Goal: Information Seeking & Learning: Learn about a topic

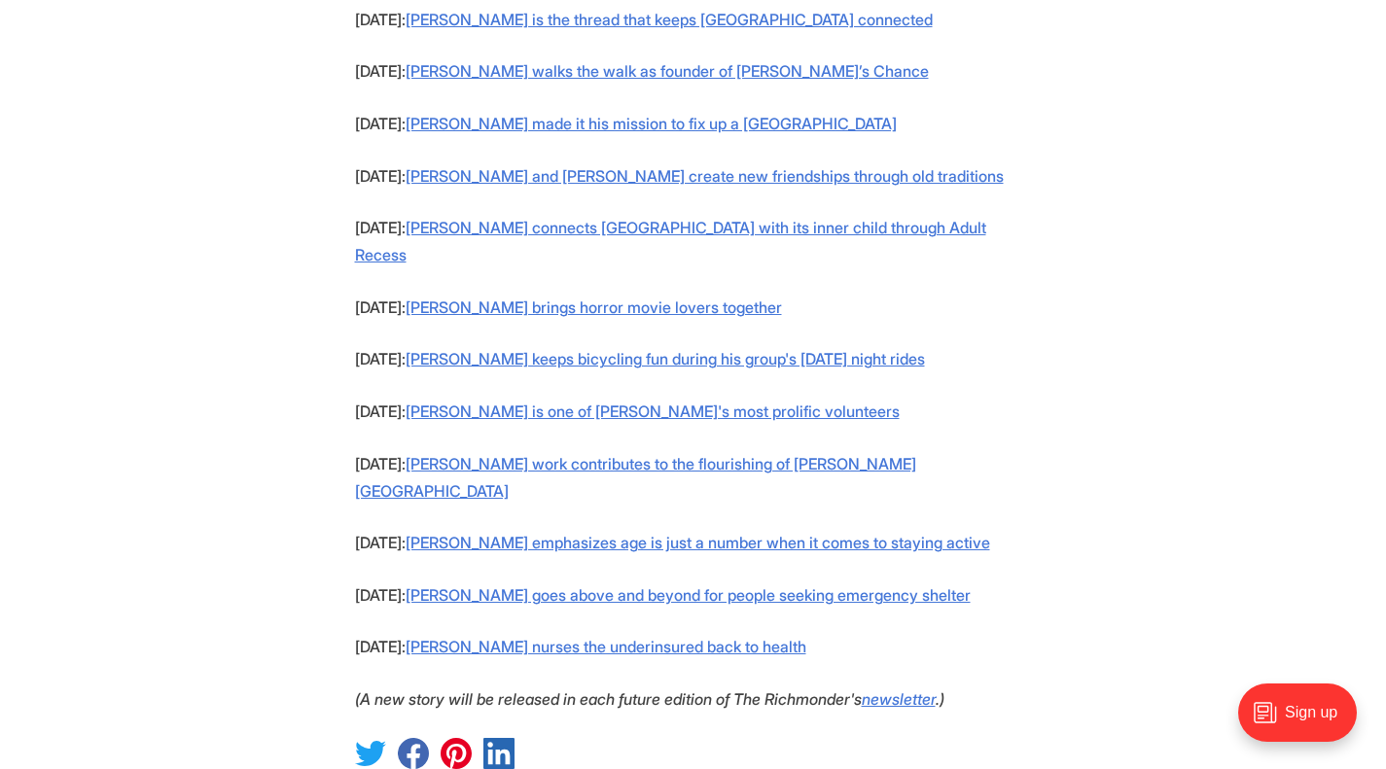
scroll to position [1828, 0]
click at [874, 219] on link "Ally Fisher connects Richmond with its inner child through Adult Recess" at bounding box center [670, 242] width 631 height 47
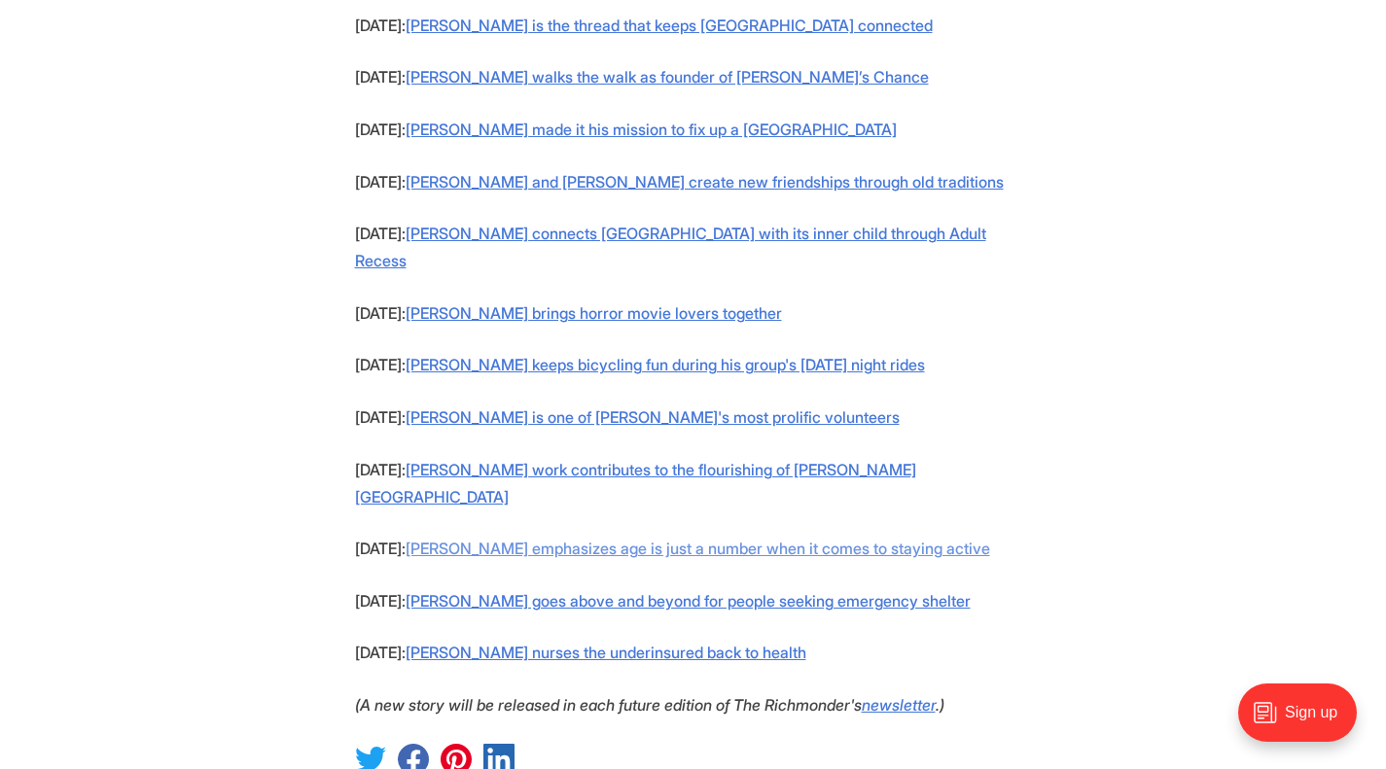
click at [713, 539] on link "Debra Sims Fleisher emphasizes age is just a number when it comes to staying ac…" at bounding box center [698, 548] width 585 height 19
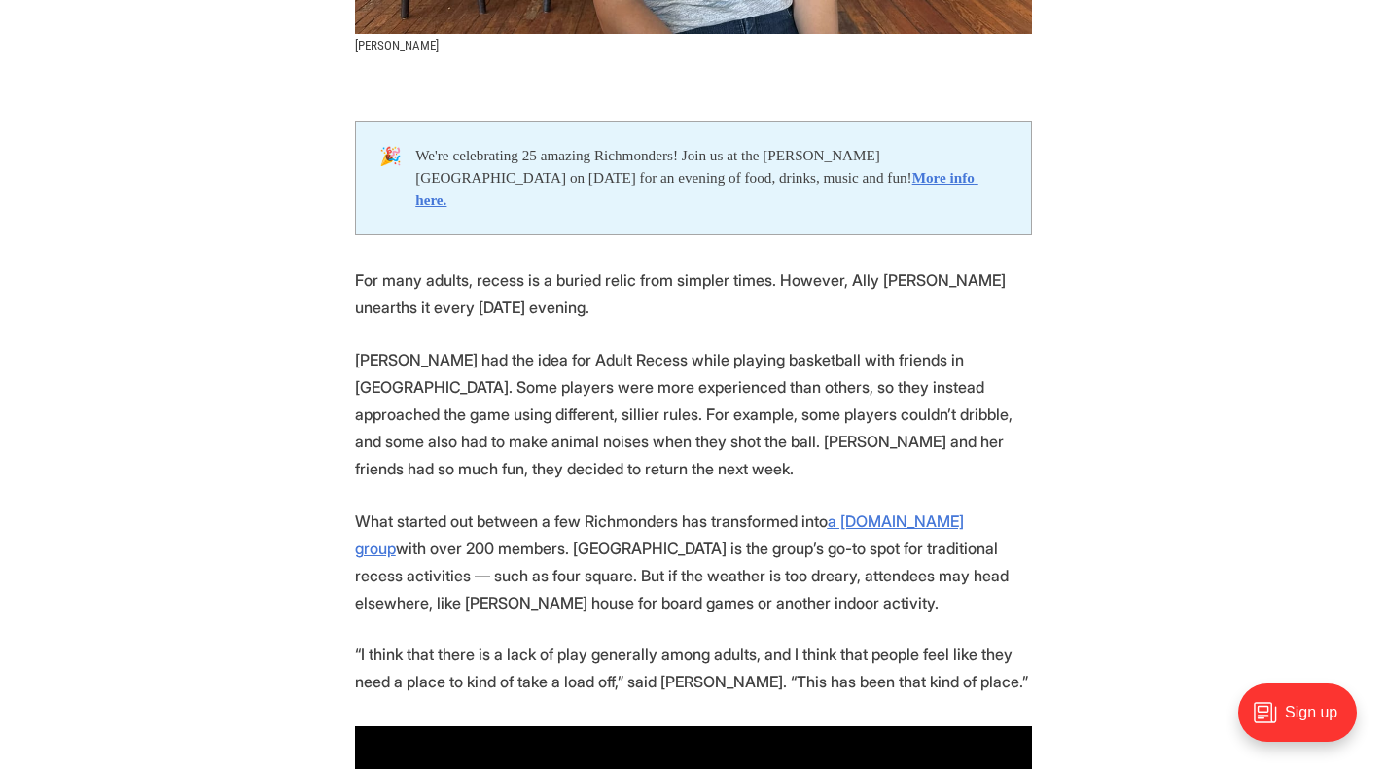
scroll to position [939, 0]
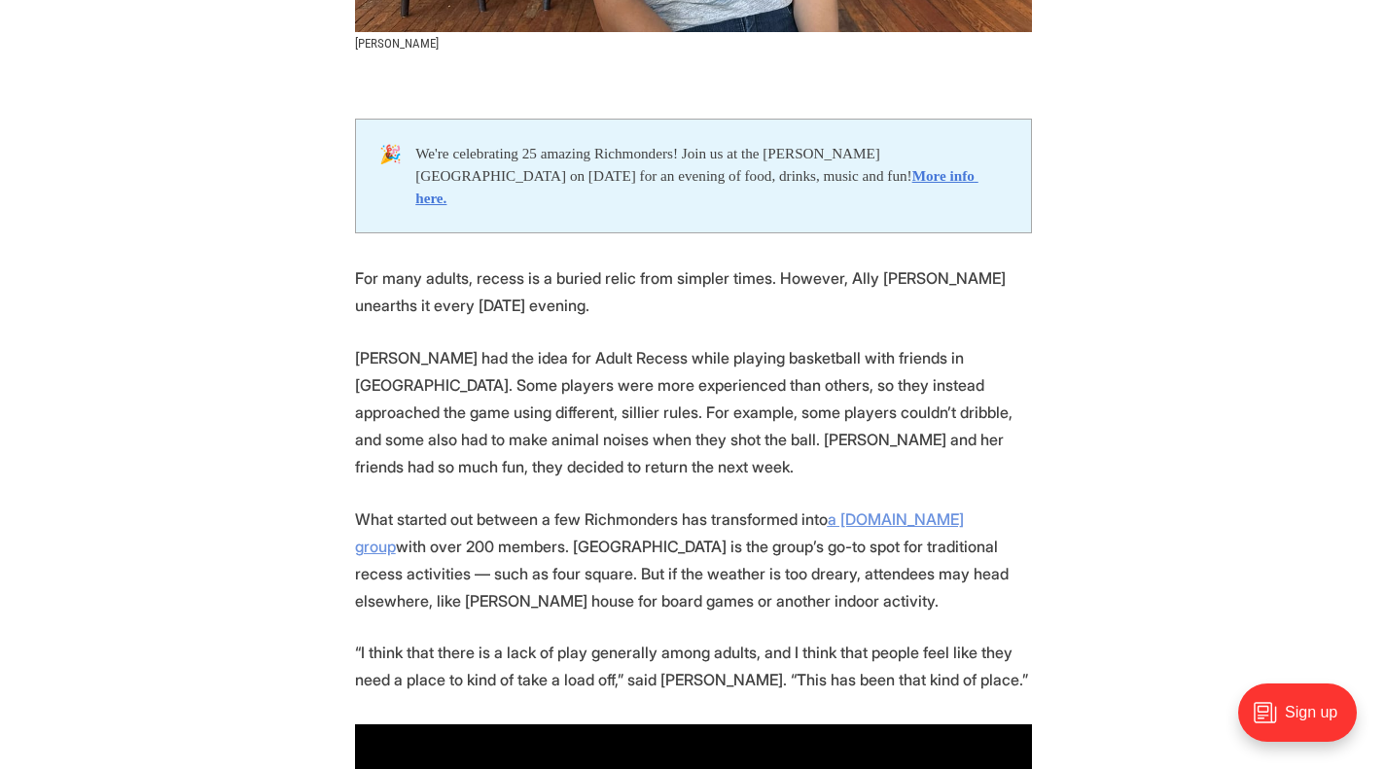
click at [925, 510] on u "a [DOMAIN_NAME] group" at bounding box center [659, 533] width 609 height 47
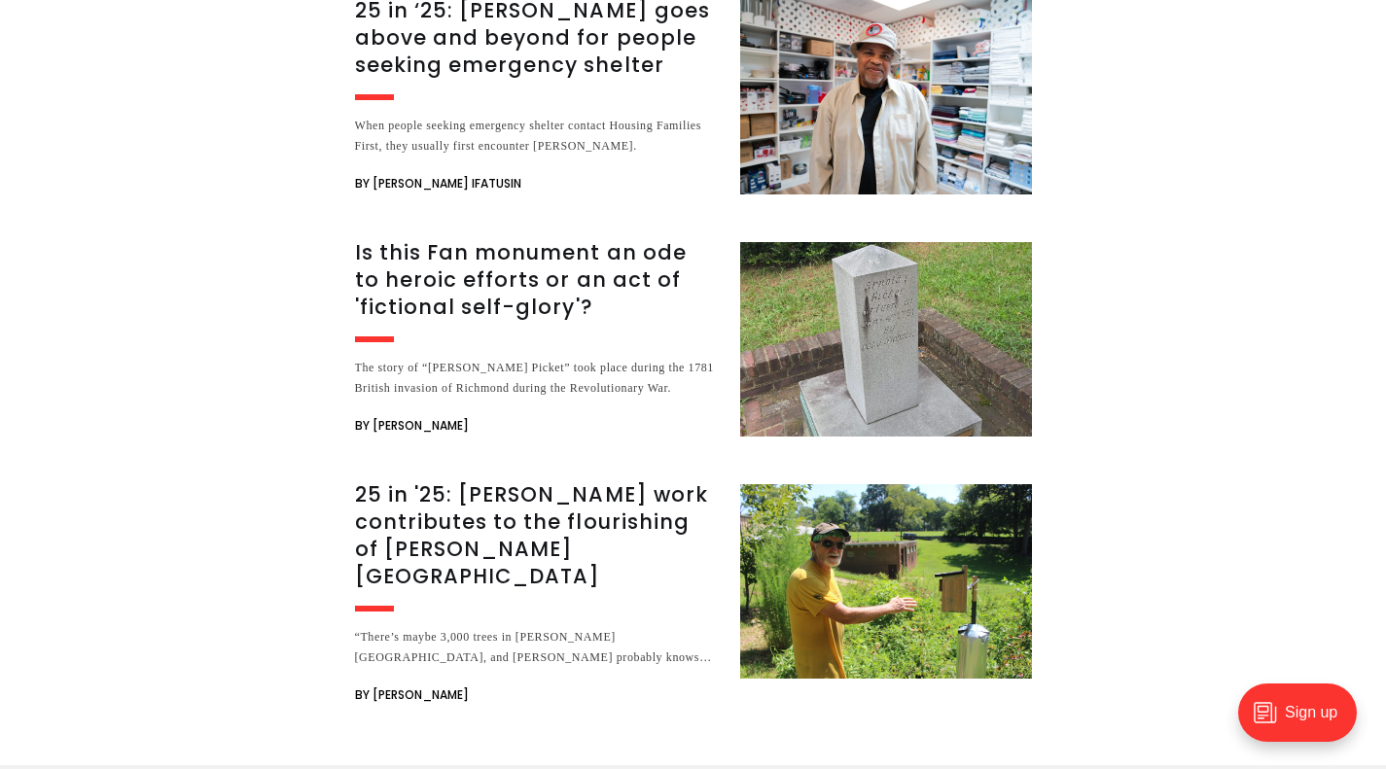
scroll to position [5308, 0]
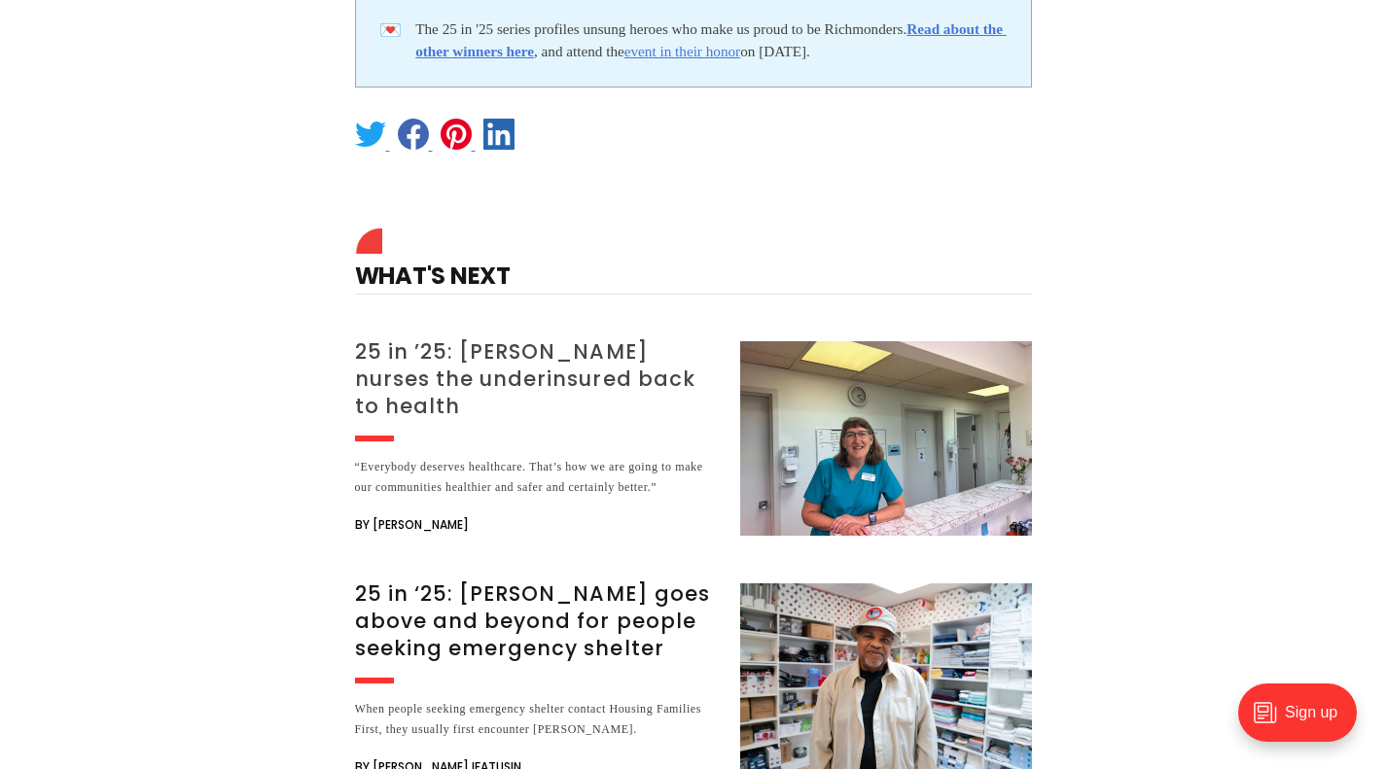
click at [447, 339] on h3 "25 in ’25: [PERSON_NAME] nurses the underinsured back to health" at bounding box center [536, 380] width 362 height 82
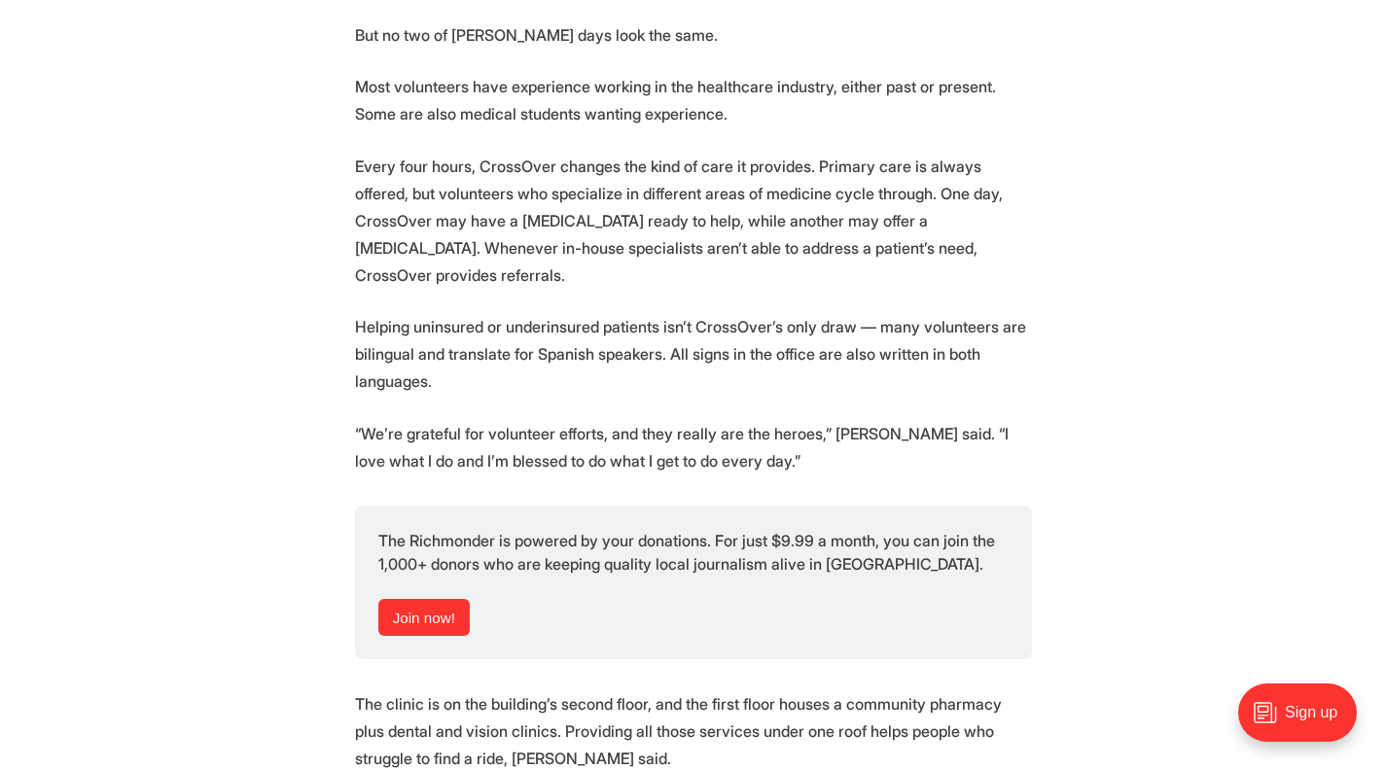
scroll to position [3121, 0]
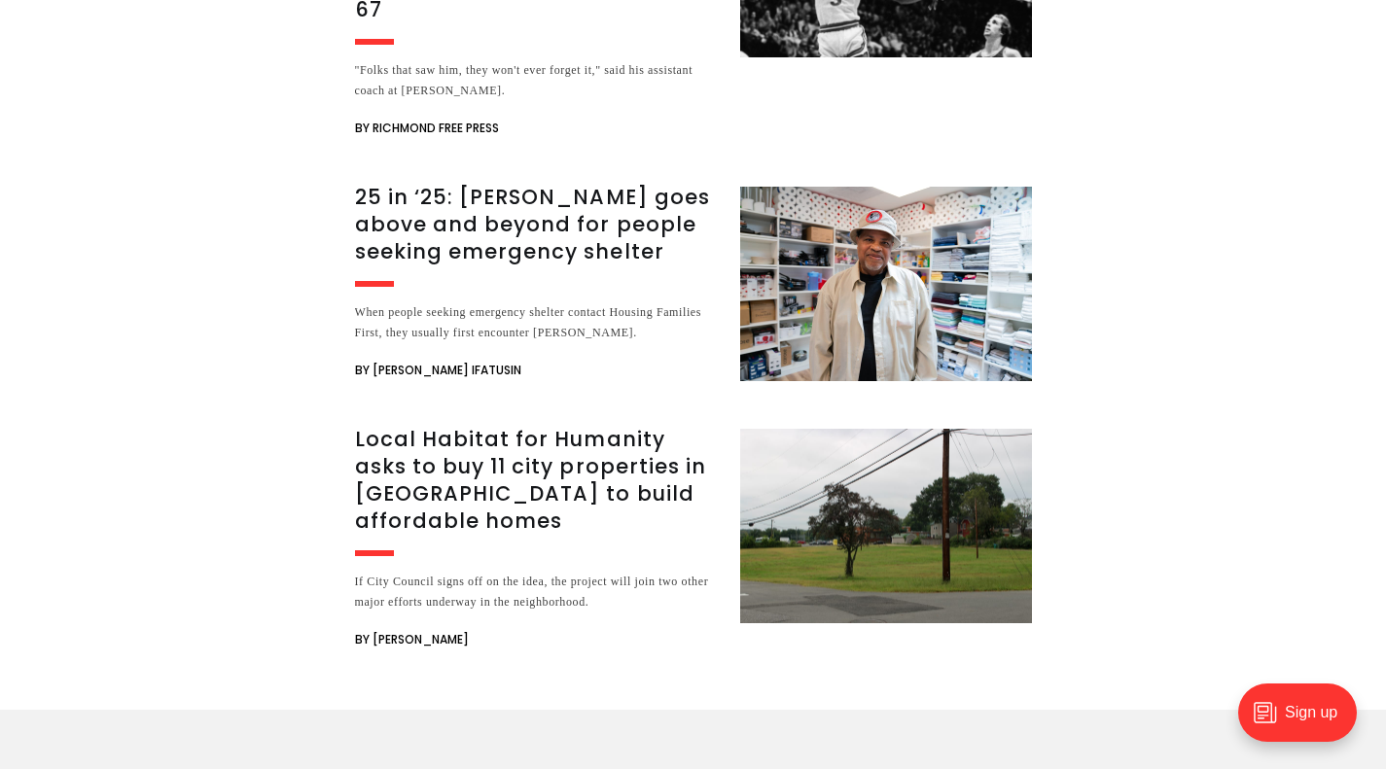
scroll to position [5434, 0]
